Goal: Check status: Check status

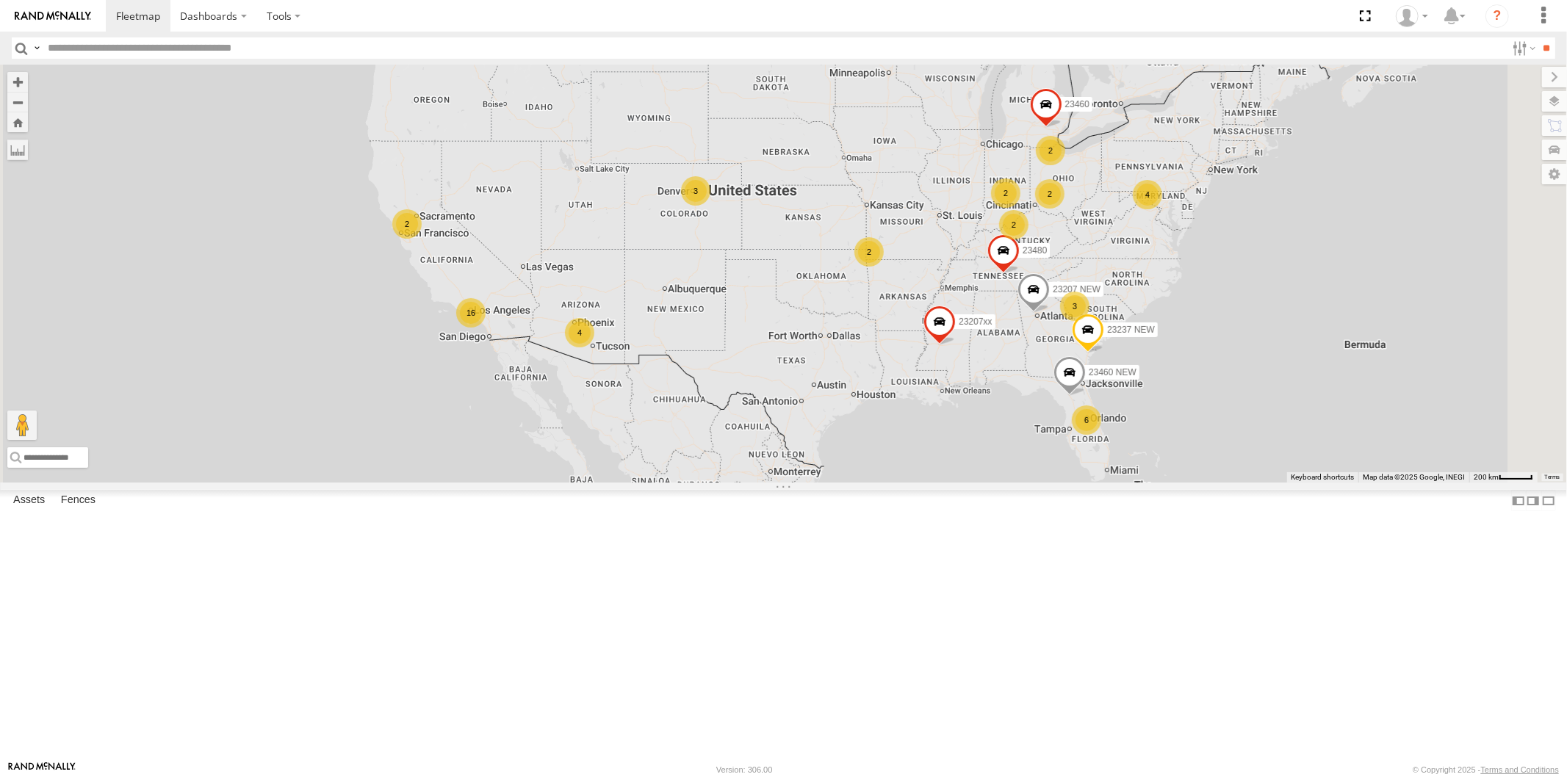
click at [1019, 273] on span at bounding box center [1003, 254] width 32 height 40
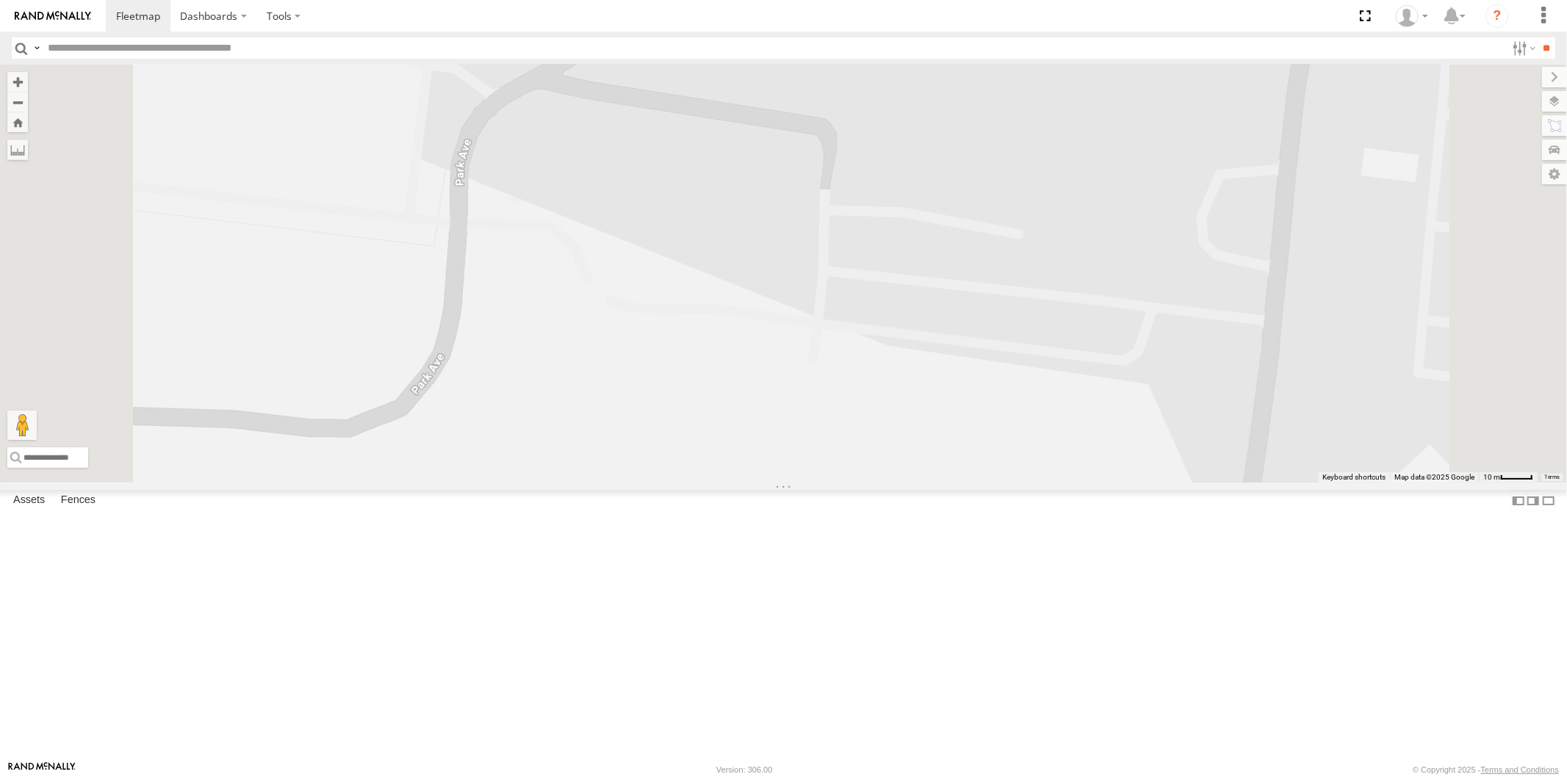
drag, startPoint x: 920, startPoint y: 221, endPoint x: 949, endPoint y: 325, distance: 108.4
click at [949, 325] on div "23207xx 23207 NEW 23237 NEW 23460 23480 23460 NEW 23480 All Assets [GEOGRAPHIC_…" at bounding box center [783, 274] width 1567 height 418
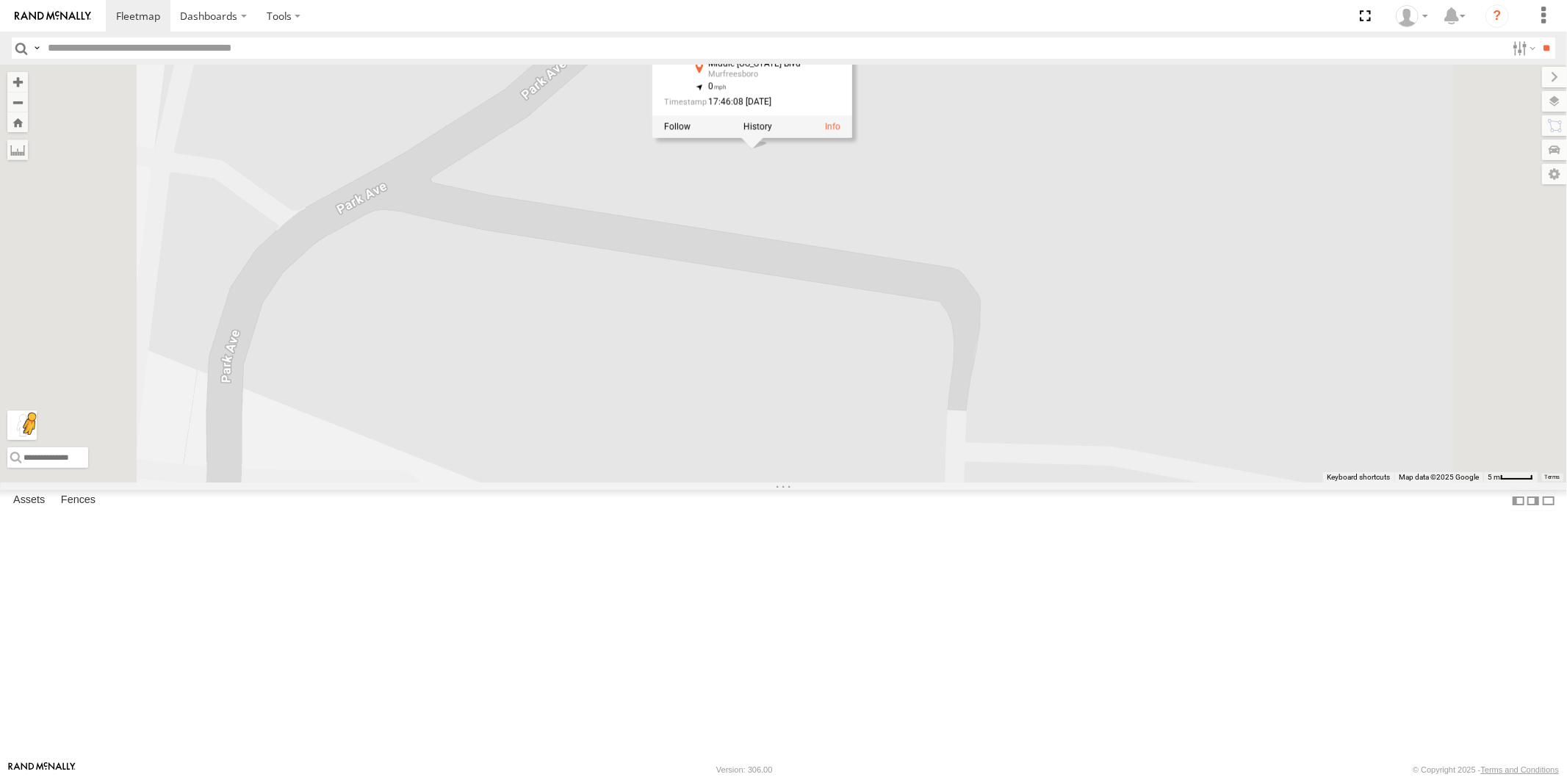
drag, startPoint x: 394, startPoint y: 704, endPoint x: 402, endPoint y: 695, distance: 11.5
click at [37, 440] on button "Drag Pegman onto the map to open Street View" at bounding box center [21, 425] width 29 height 29
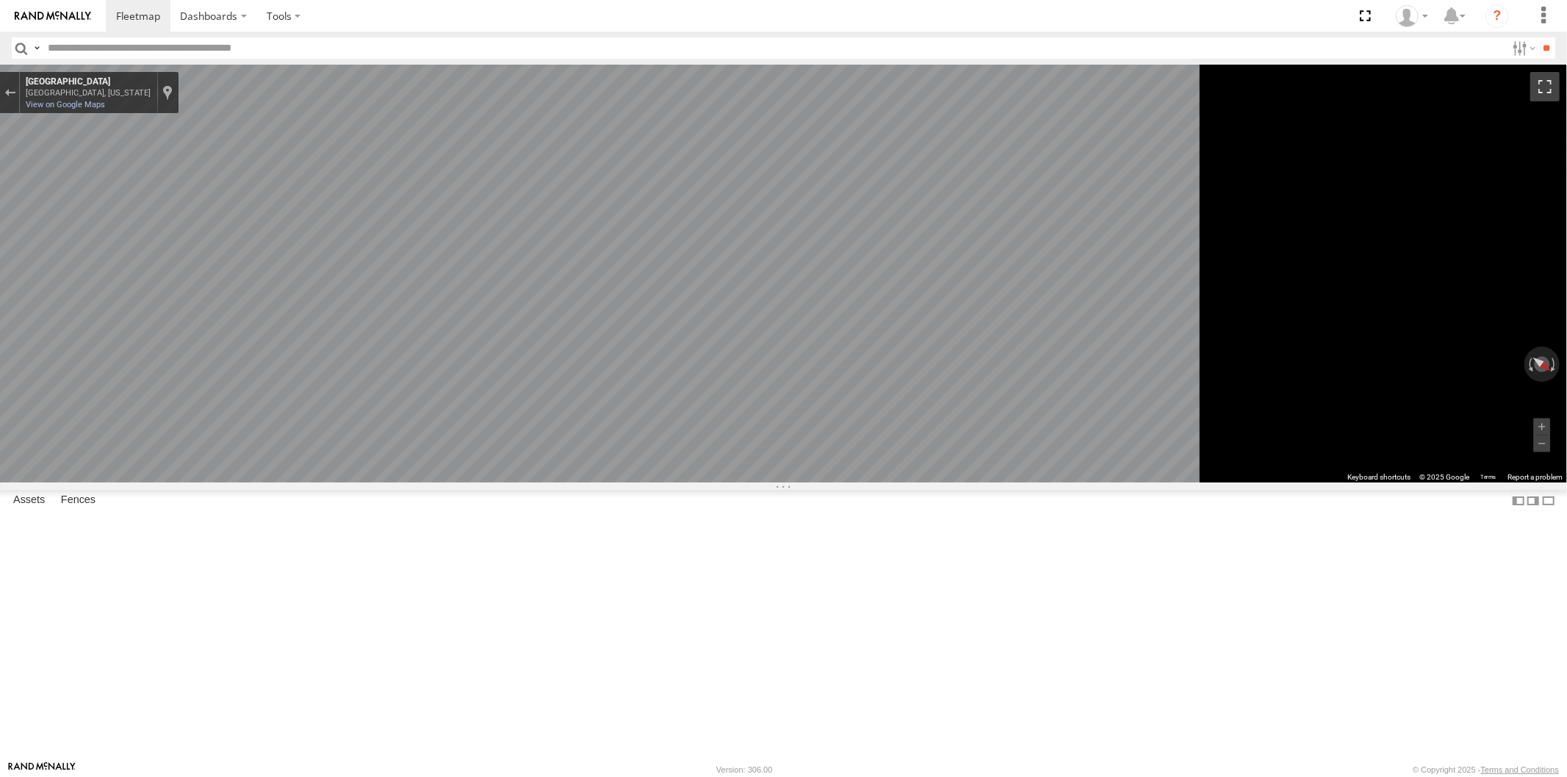
click at [1537, 92] on button "Toggle fullscreen view" at bounding box center [1544, 86] width 29 height 29
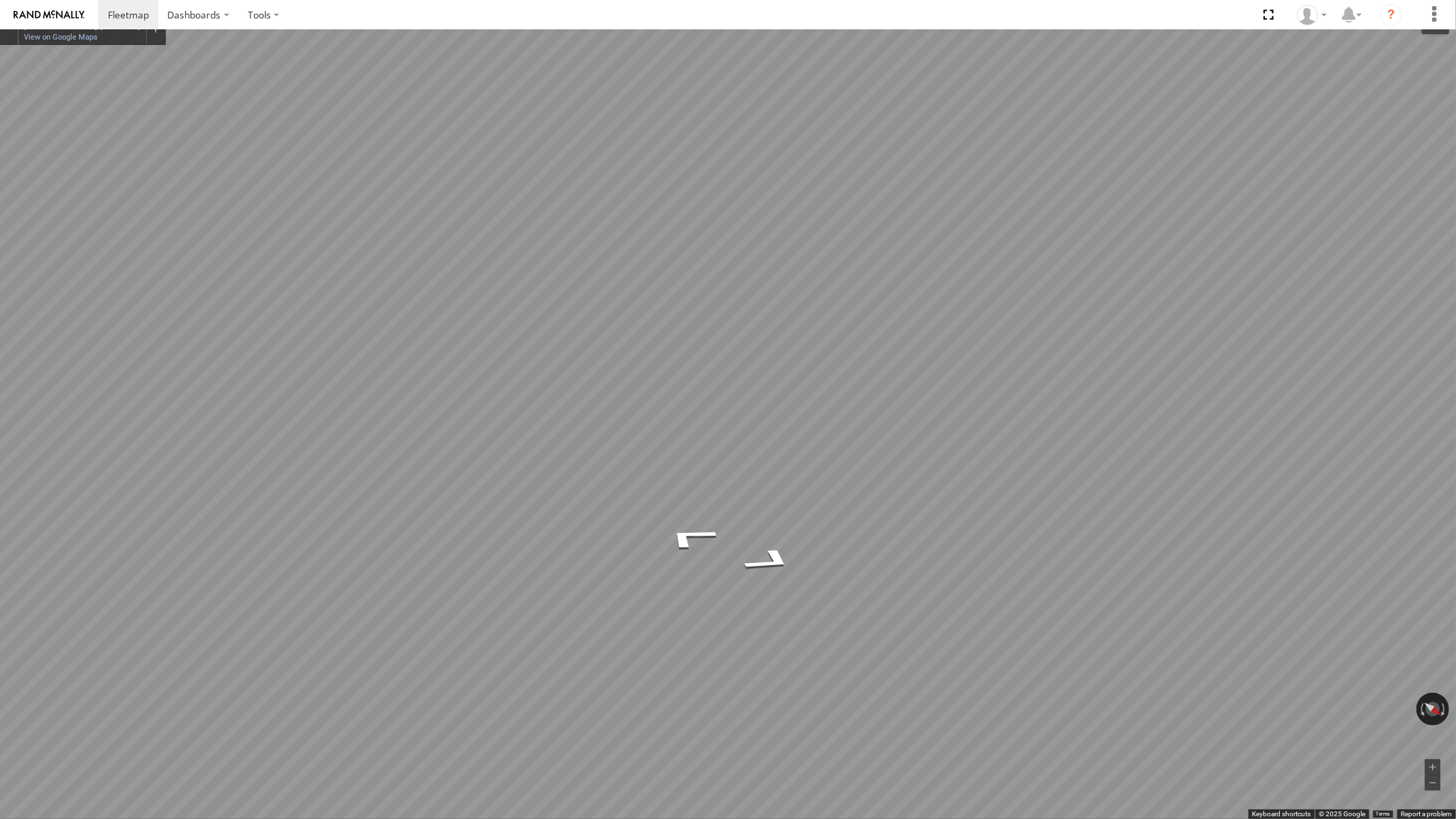
click at [1445, 12] on button "Toggle fullscreen view" at bounding box center [1435, 20] width 27 height 27
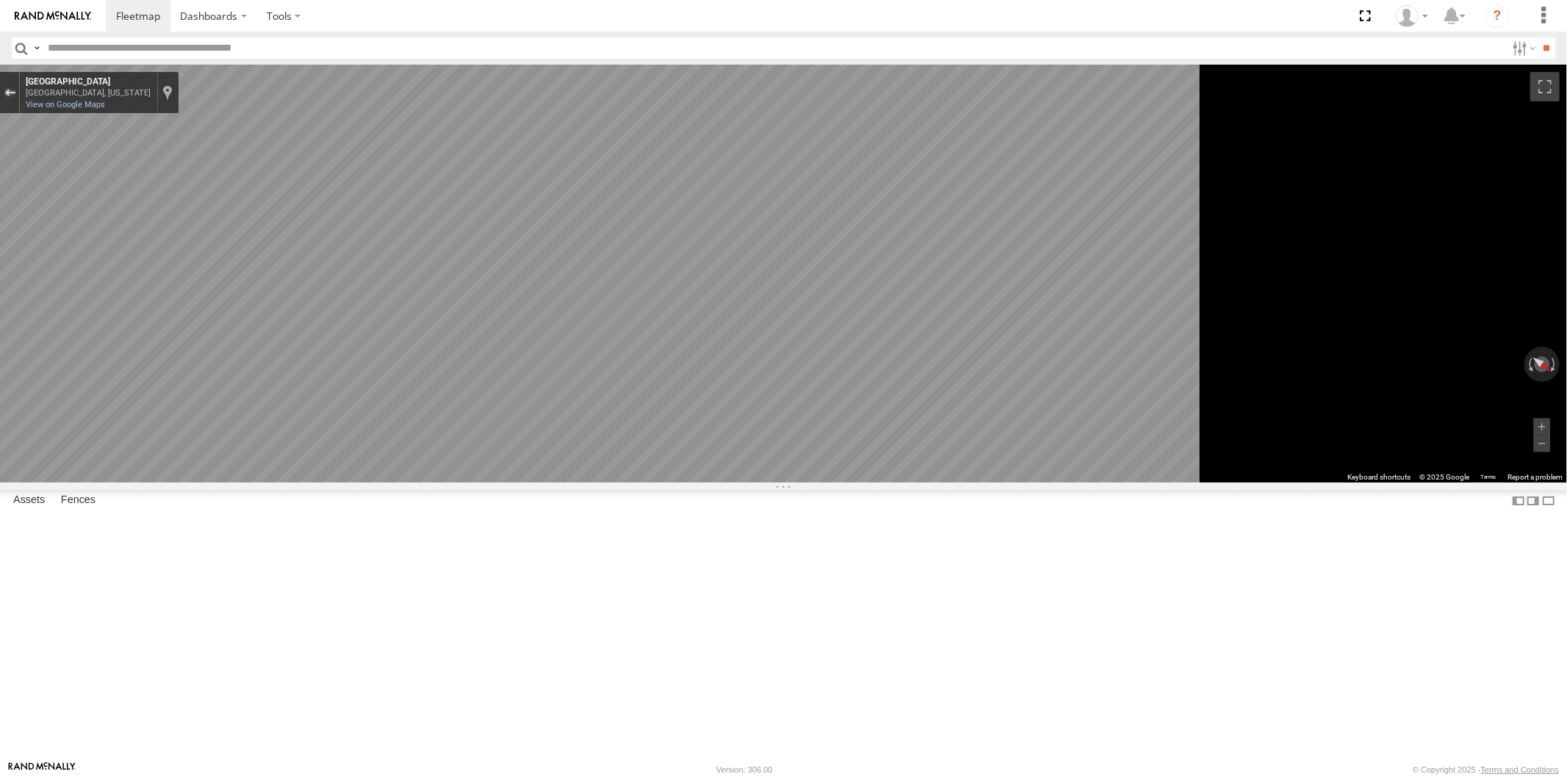
click at [15, 94] on div "Exit the Street View" at bounding box center [9, 92] width 11 height 9
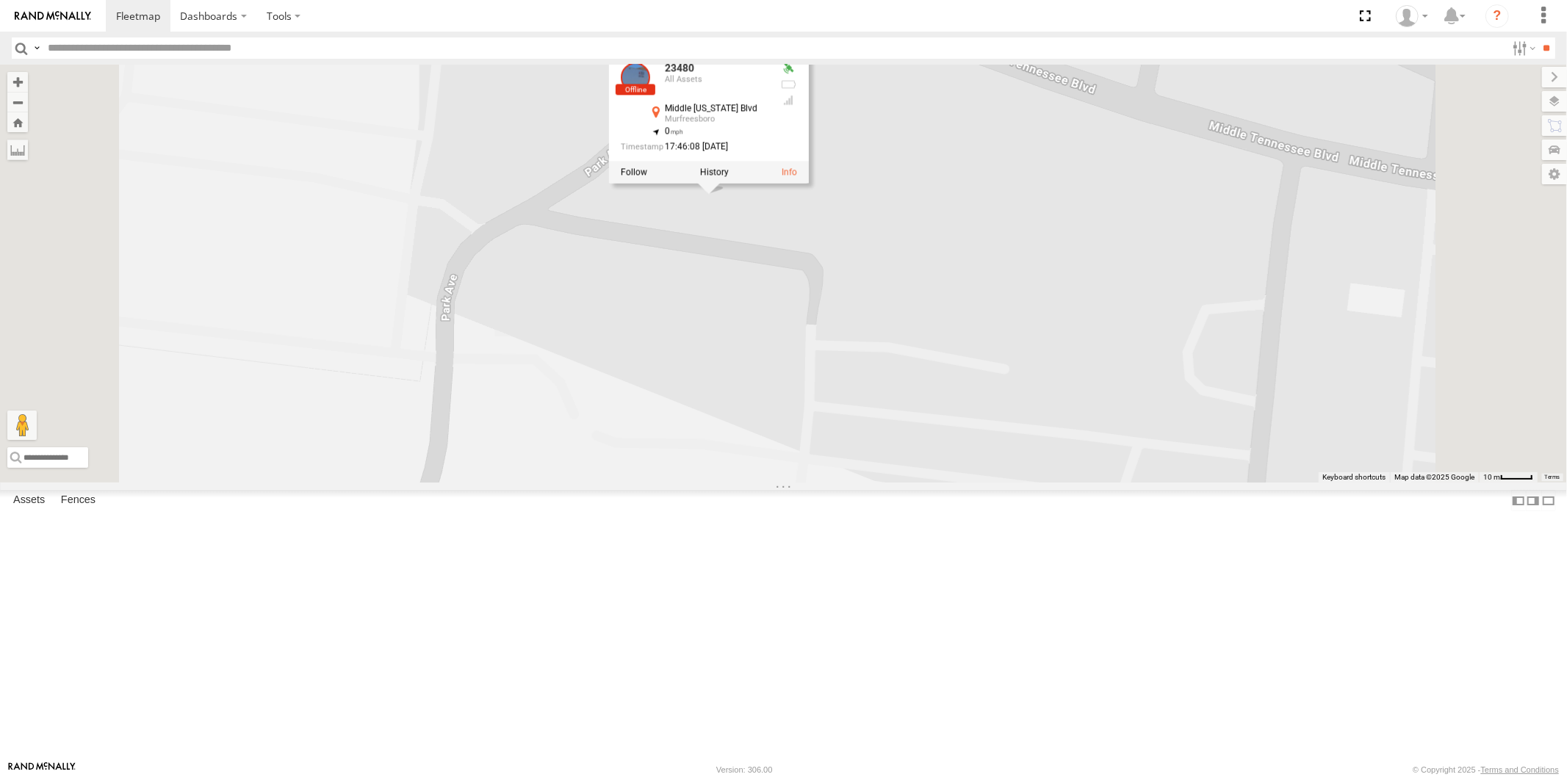
drag, startPoint x: 1053, startPoint y: 505, endPoint x: 1037, endPoint y: 544, distance: 42.6
click at [1037, 483] on div "23207xx 23207 NEW 23237 NEW 23460 23480 23460 NEW 23480 All Assets [GEOGRAPHIC_…" at bounding box center [783, 274] width 1567 height 418
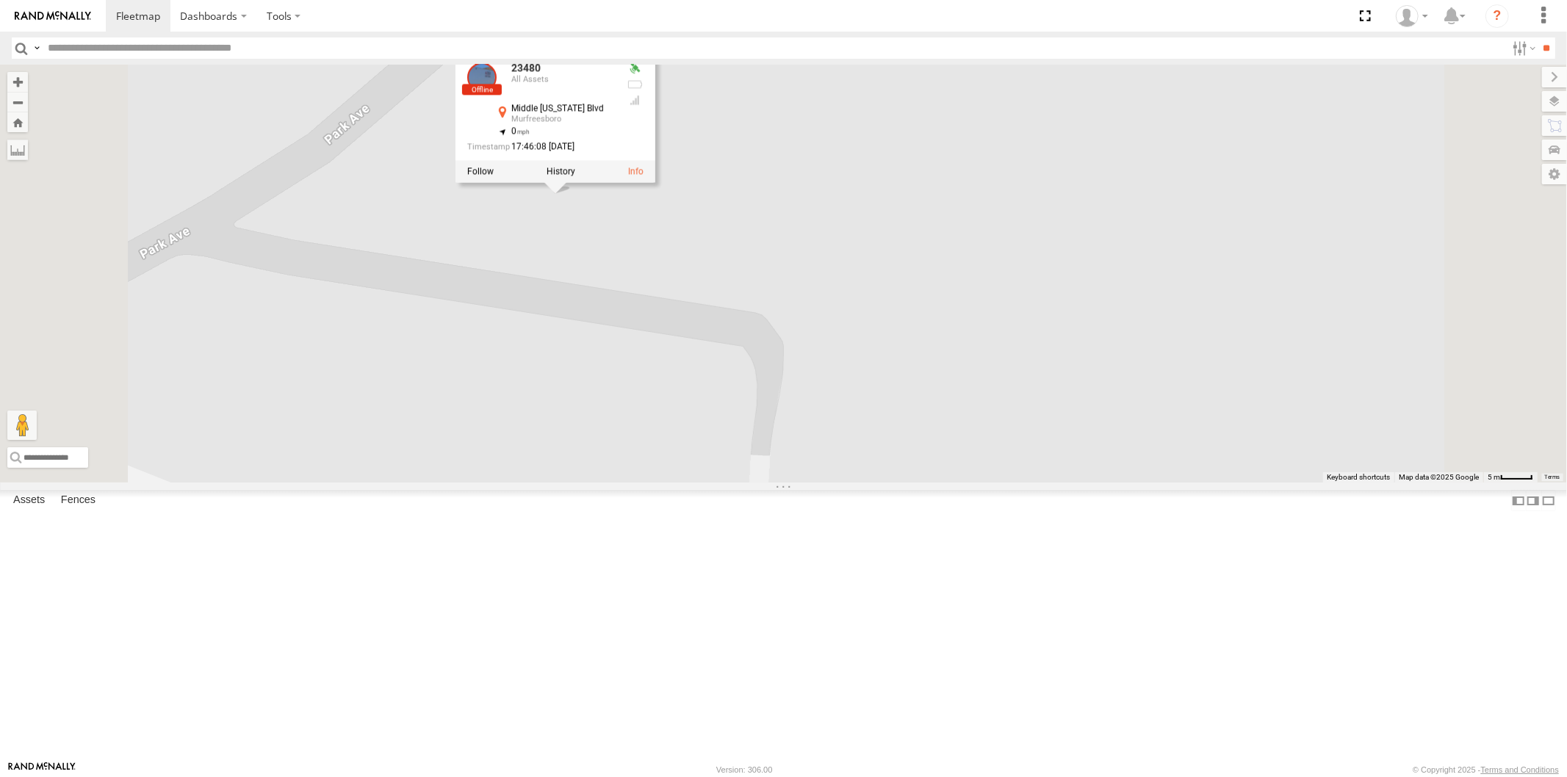
click at [767, 340] on div "23207xx 23207 NEW 23237 NEW 23460 23480 23460 NEW 23480 All Assets [GEOGRAPHIC_…" at bounding box center [783, 274] width 1567 height 418
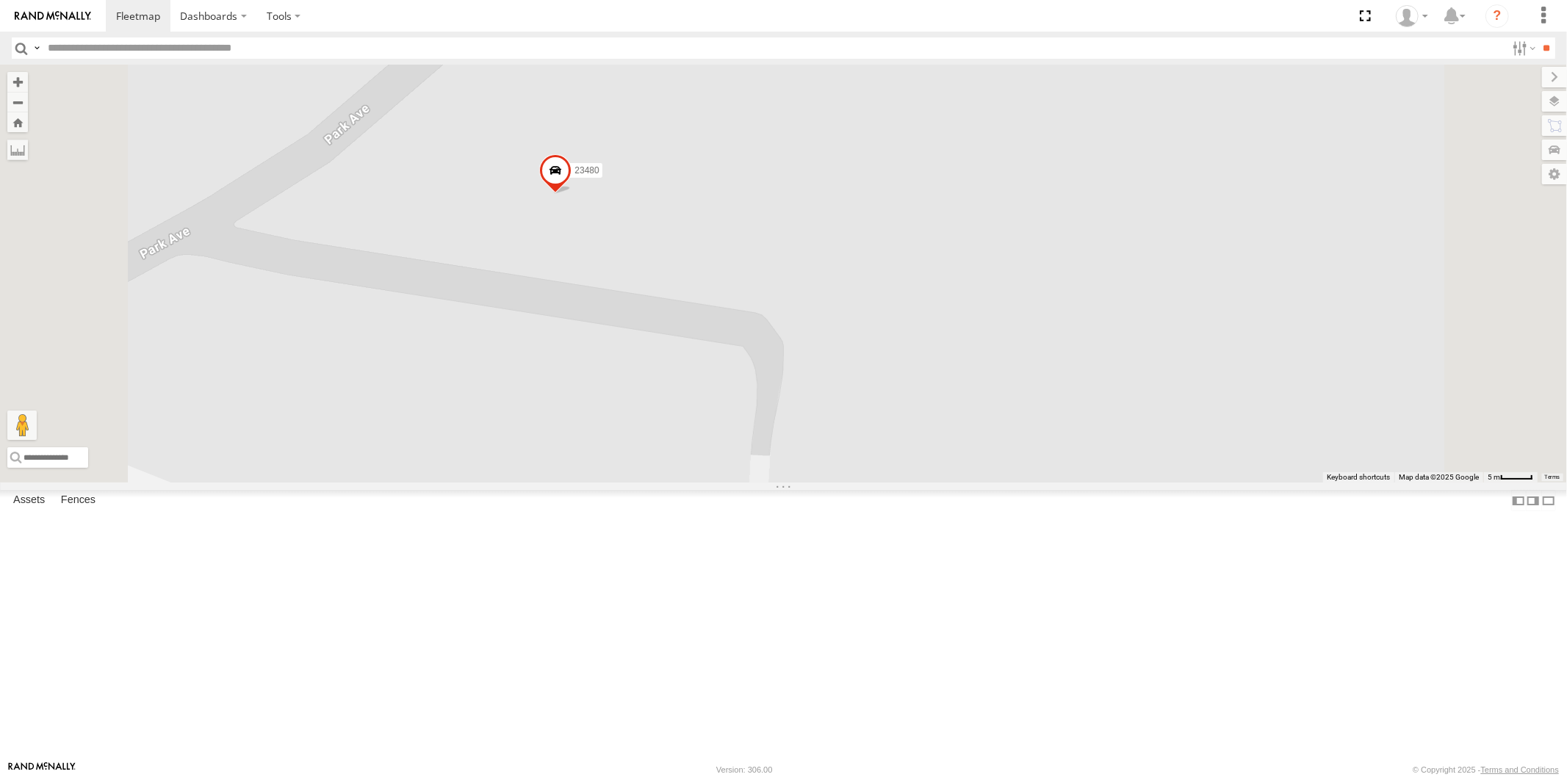
click at [762, 335] on div "23207xx 23207 NEW 23237 NEW 23460 23480 23460 NEW Loading..." at bounding box center [783, 274] width 1567 height 418
click at [331, 468] on input "text" at bounding box center [168, 457] width 323 height 21
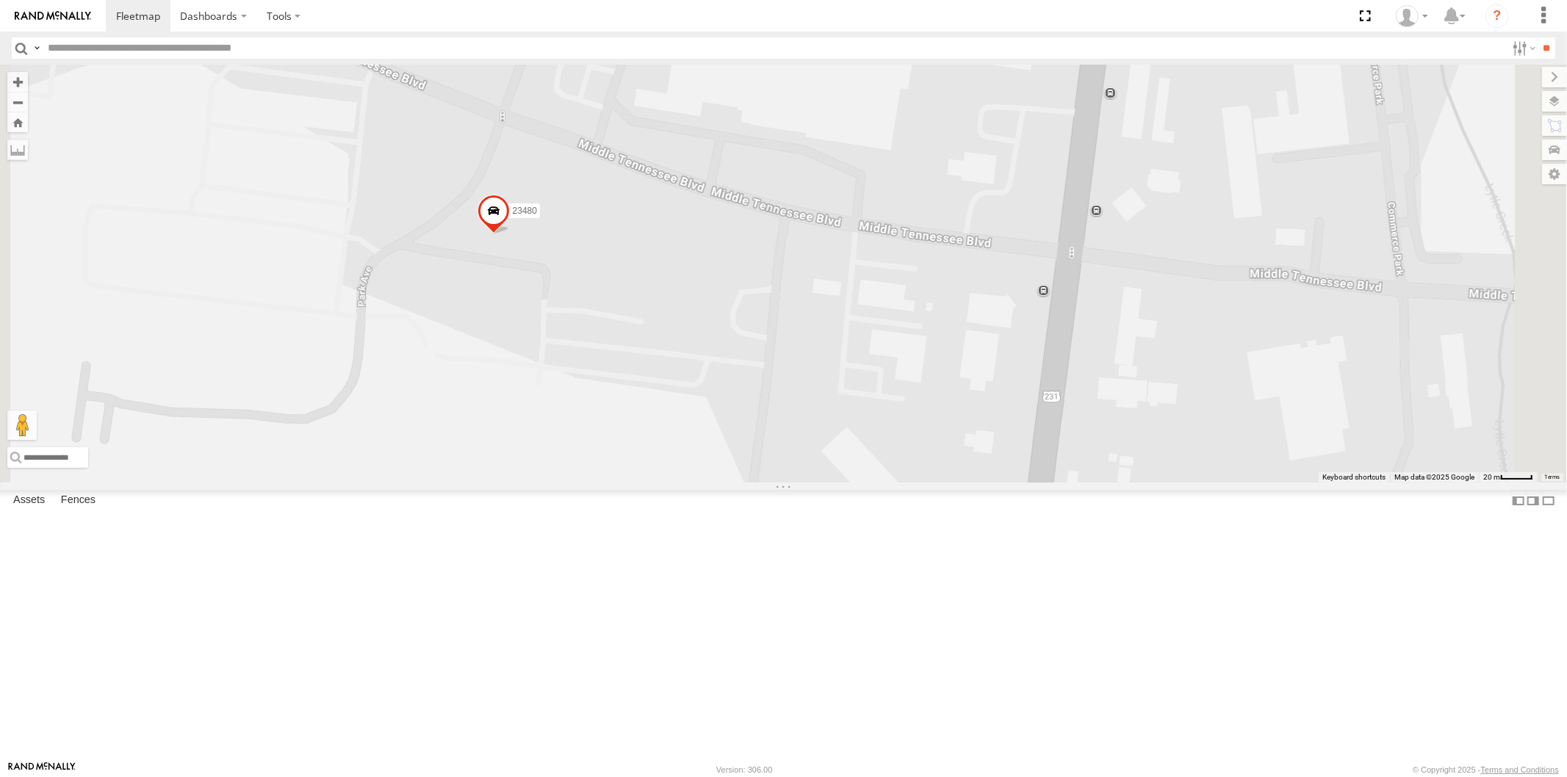
click at [1225, 430] on div "23207xx 23207 NEW 23237 NEW 23460 23480 23460 NEW Loading..." at bounding box center [783, 274] width 1567 height 418
drag, startPoint x: 1122, startPoint y: 372, endPoint x: 1300, endPoint y: 373, distance: 178.5
click at [1085, 253] on span "S. [DEMOGRAPHIC_DATA] & [GEOGRAPHIC_DATA][US_STATE] Outbound" at bounding box center [1008, 237] width 153 height 34
copy span "S. [DEMOGRAPHIC_DATA] & [GEOGRAPHIC_DATA][US_STATE] Outboun"
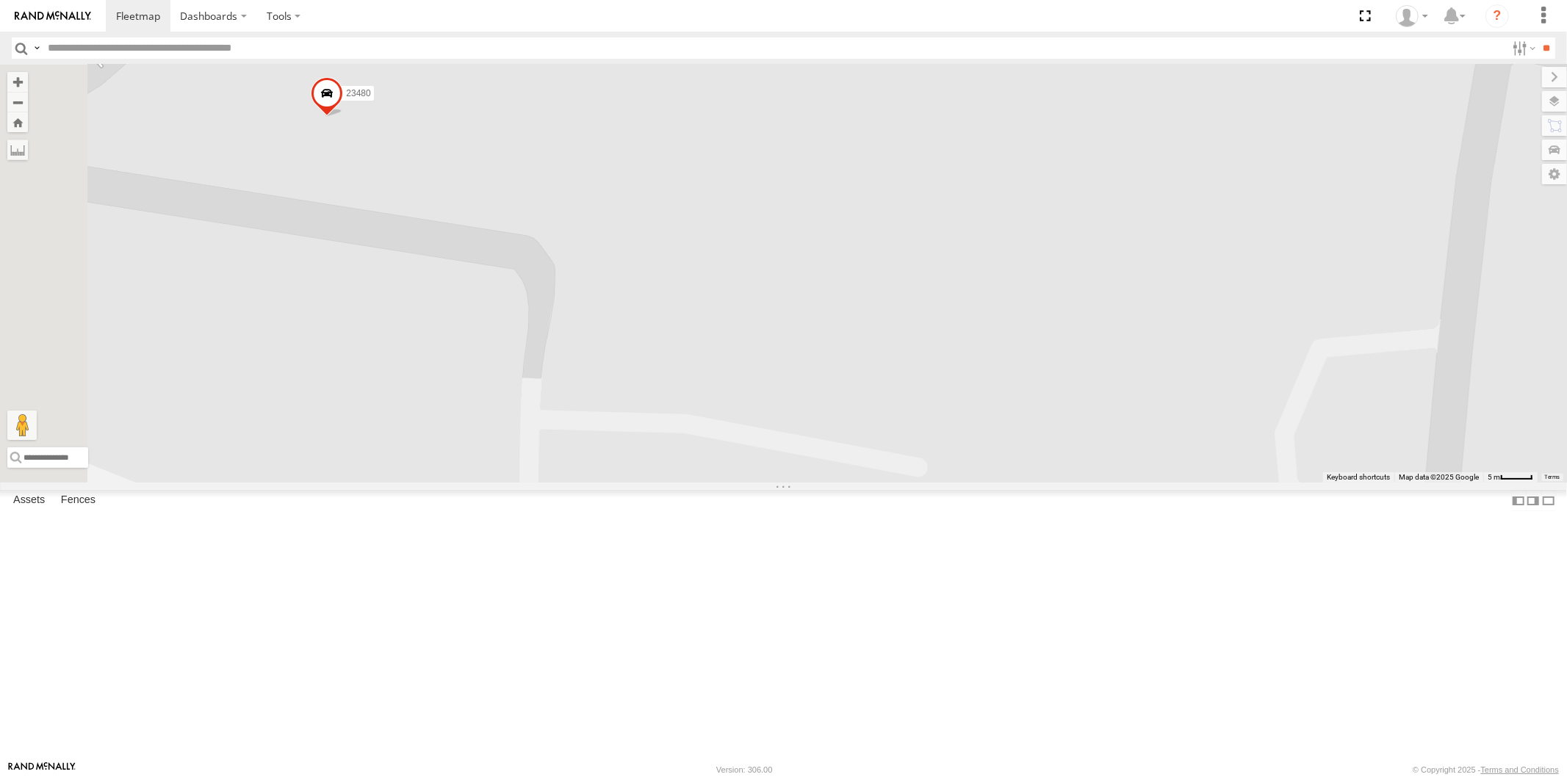
drag, startPoint x: 513, startPoint y: 361, endPoint x: 696, endPoint y: 422, distance: 192.6
click at [699, 422] on div "23207xx 23207 NEW 23237 NEW 23460 23480 23460 NEW Loading... S. [DEMOGRAPHIC_DA…" at bounding box center [783, 274] width 1567 height 418
